Goal: Navigation & Orientation: Find specific page/section

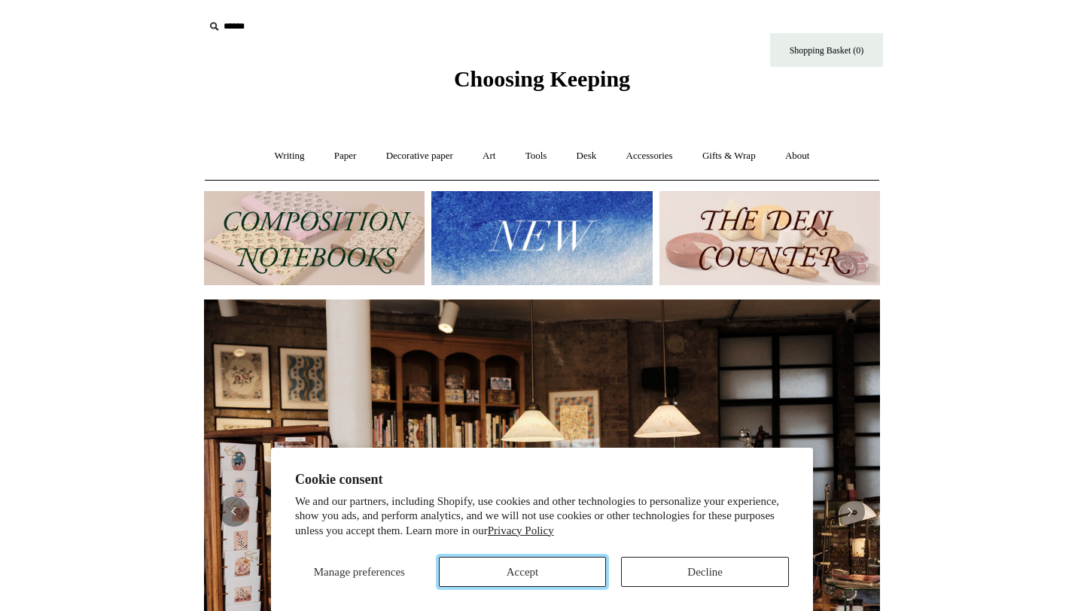
click at [562, 573] on button "Accept" at bounding box center [523, 572] width 168 height 30
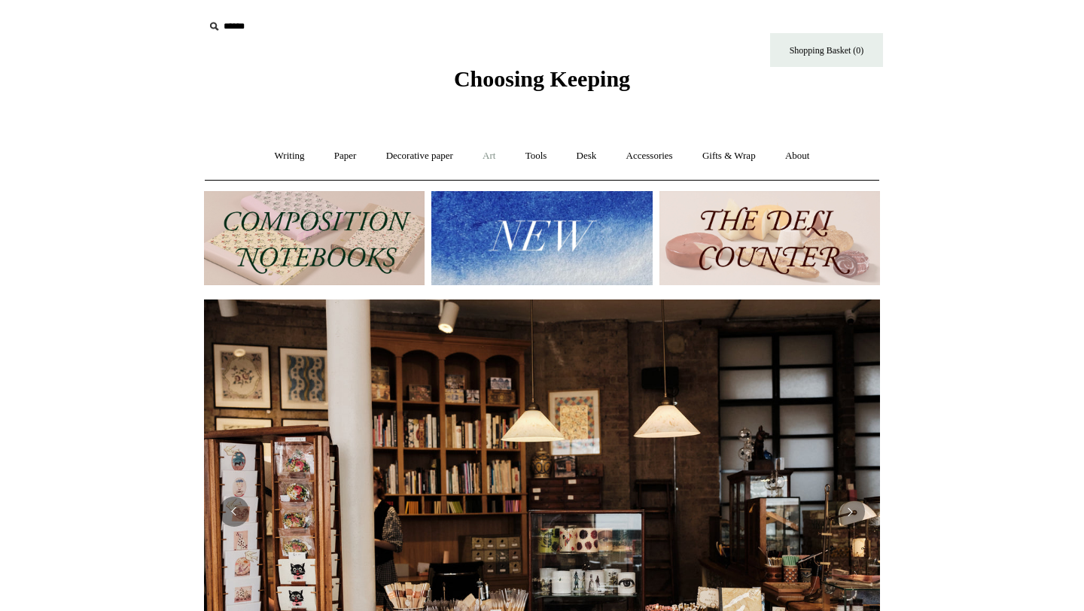
click at [484, 145] on link "Art +" at bounding box center [489, 156] width 40 height 40
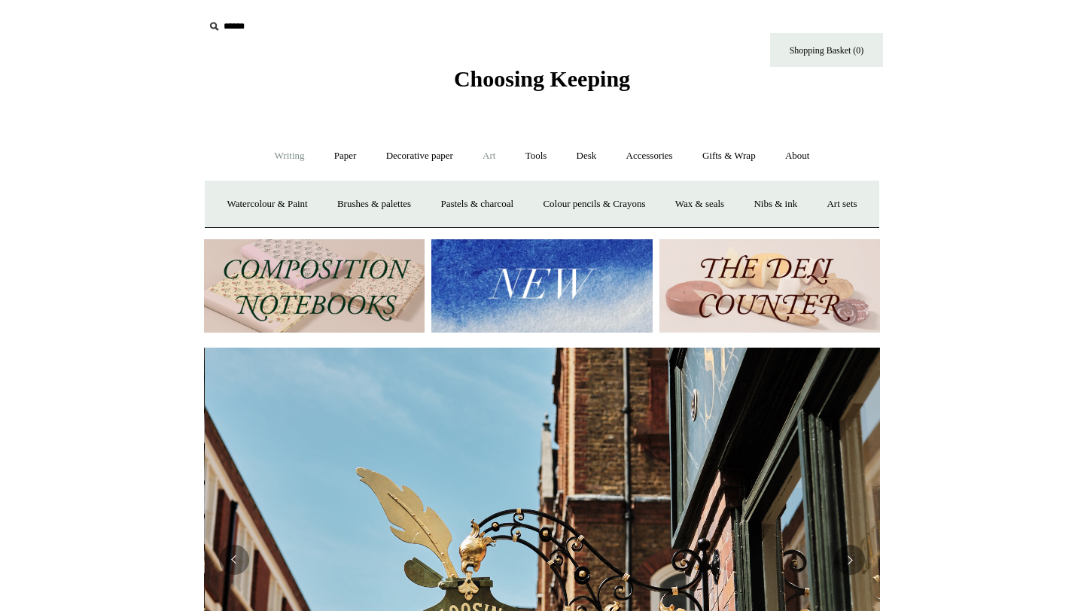
click at [279, 154] on link "Writing +" at bounding box center [289, 156] width 57 height 40
click at [322, 282] on img at bounding box center [314, 286] width 221 height 94
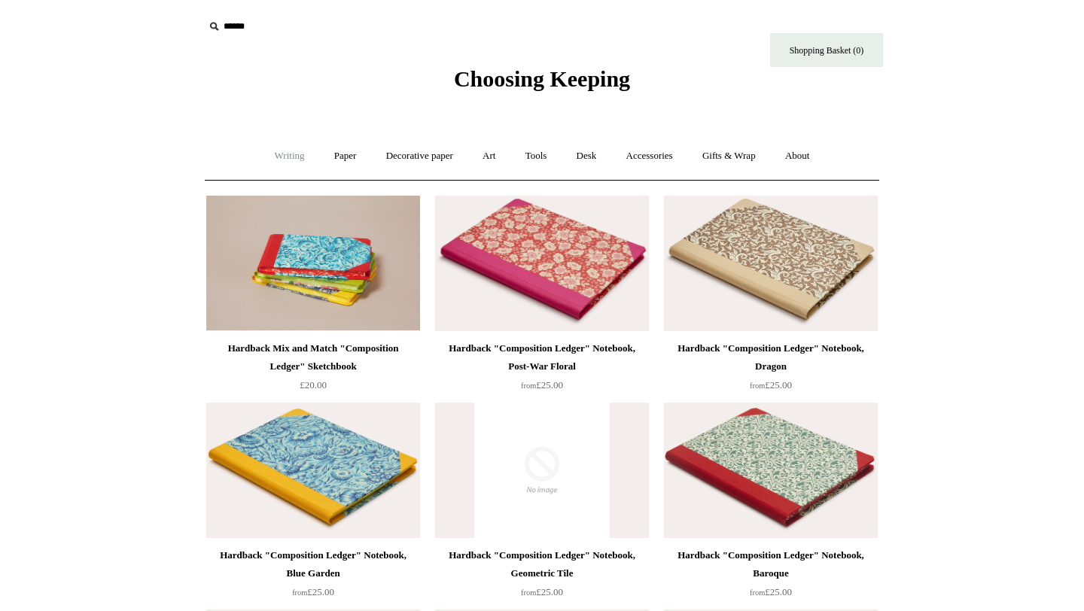
click at [283, 151] on link "Writing +" at bounding box center [289, 156] width 57 height 40
